Goal: Information Seeking & Learning: Learn about a topic

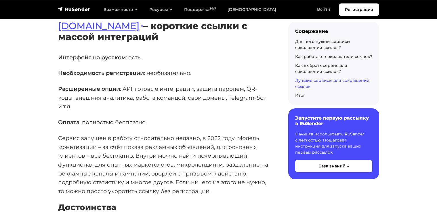
scroll to position [3916, 0]
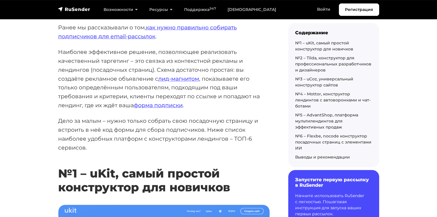
scroll to position [106, 0]
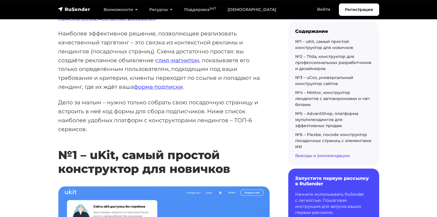
click at [308, 153] on link "Выводы и рекомендации" at bounding box center [322, 155] width 55 height 5
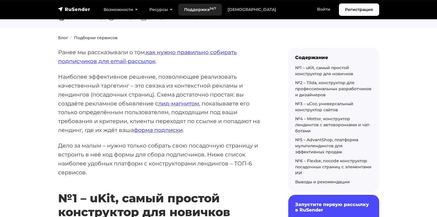
scroll to position [67, 0]
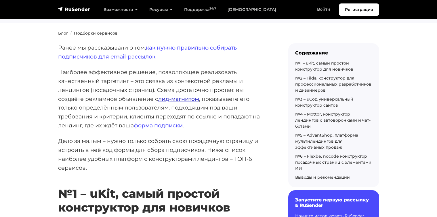
click at [167, 97] on link "лид-магнитом" at bounding box center [178, 98] width 41 height 7
